Goal: Information Seeking & Learning: Learn about a topic

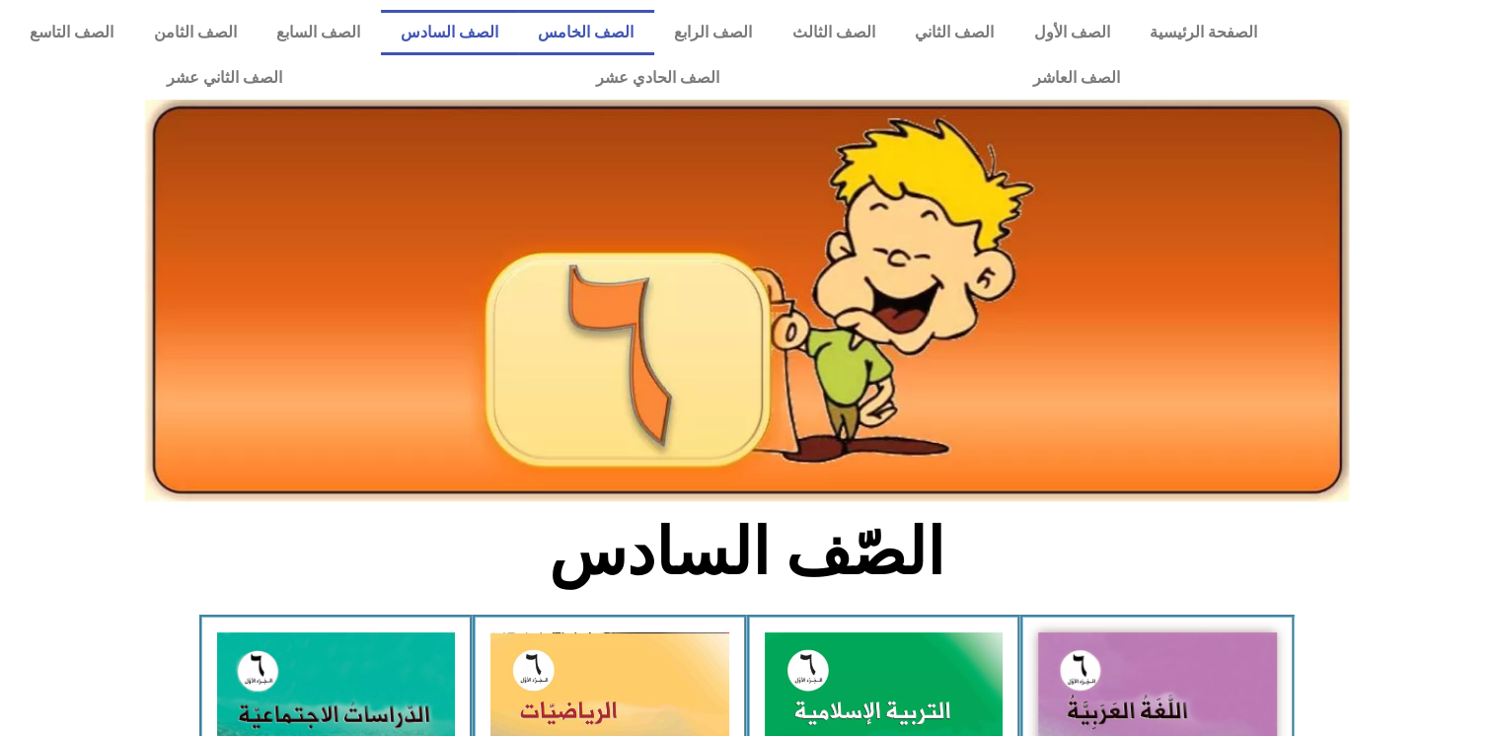
click at [644, 41] on link "الصف الخامس" at bounding box center [586, 32] width 136 height 45
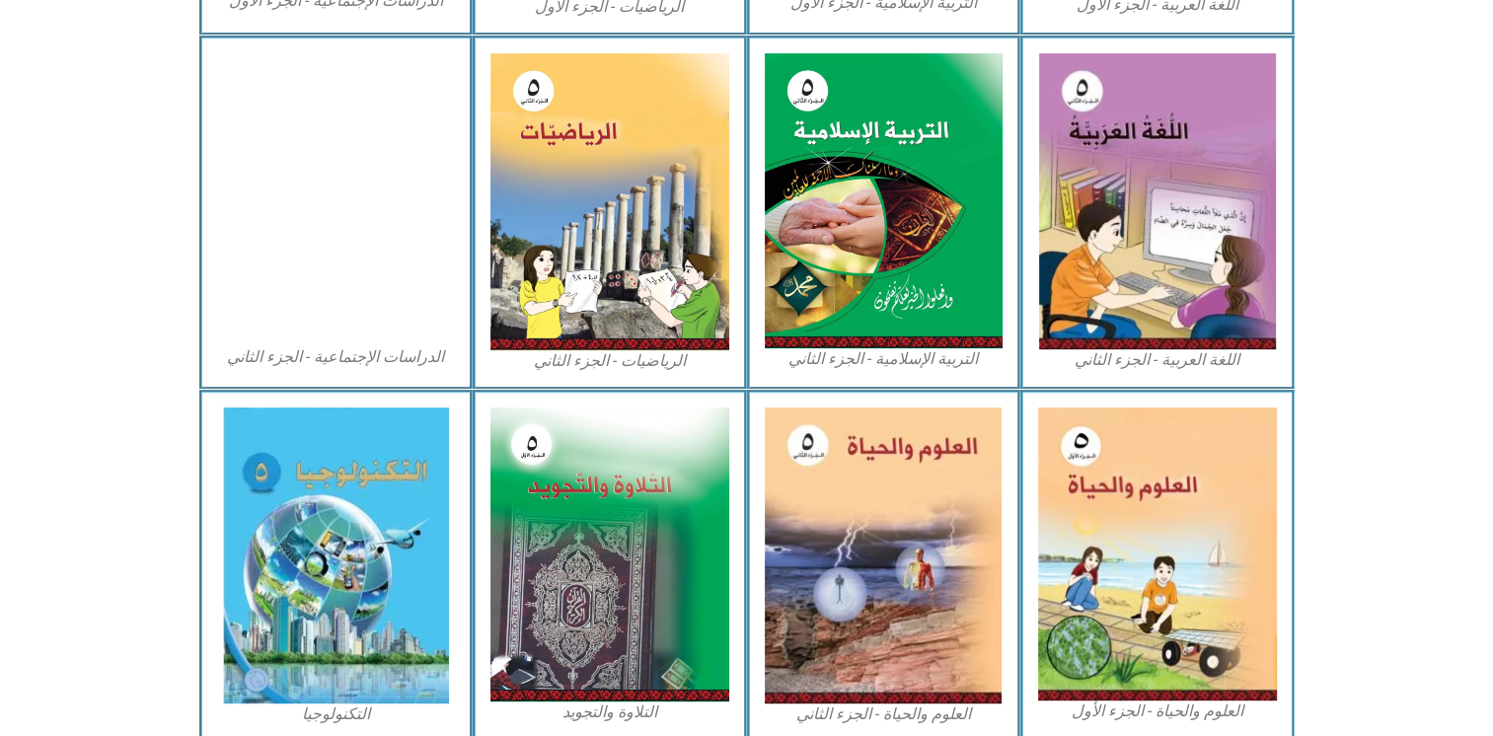
scroll to position [1030, 0]
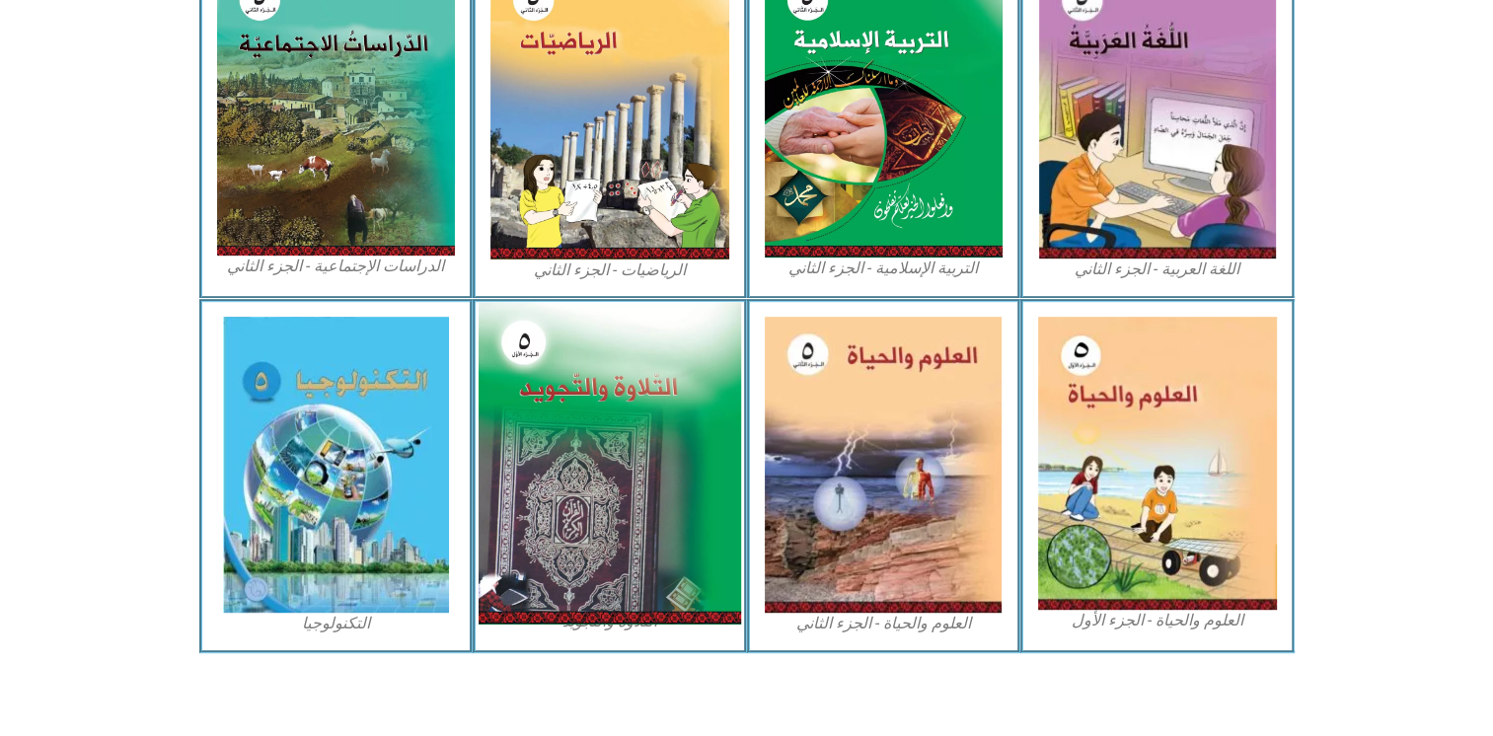
click at [563, 477] on img at bounding box center [609, 463] width 262 height 323
